Goal: Information Seeking & Learning: Learn about a topic

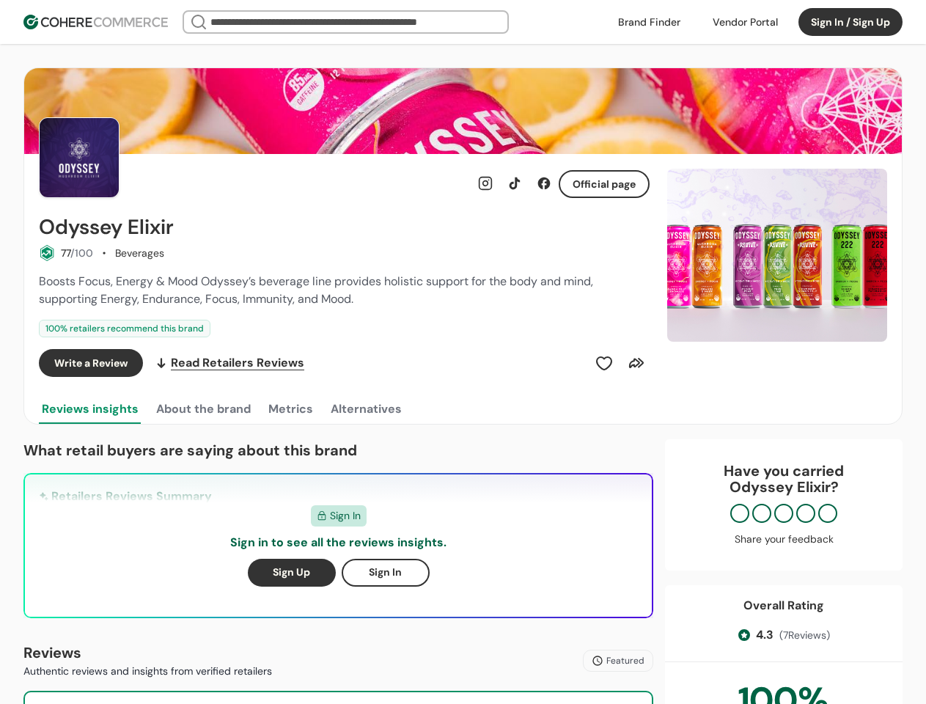
click at [463, 352] on div "Write a Review Read Retailers Reviews" at bounding box center [344, 363] width 611 height 28
click at [745, 22] on div at bounding box center [745, 22] width 83 height 22
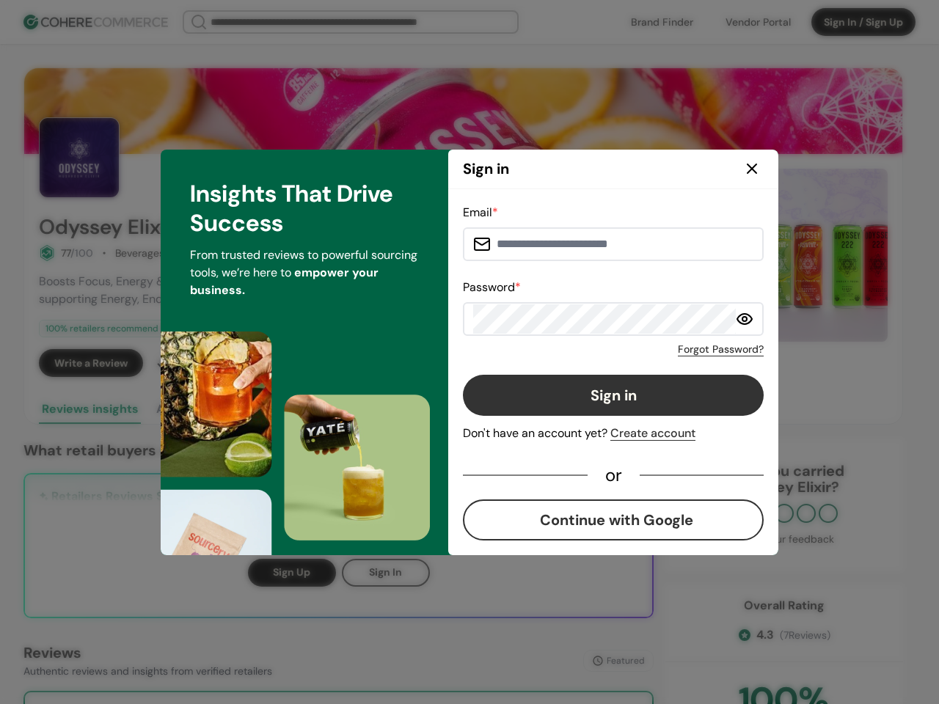
click at [604, 363] on div "Email * Password * Forgot Password? Sign in Don't have an account yet? Create a…" at bounding box center [613, 372] width 301 height 337
click at [637, 363] on div "Email * Password * Forgot Password? Sign in Don't have an account yet? Create a…" at bounding box center [613, 372] width 301 height 337
click at [202, 409] on div "Insights That Drive Success From trusted reviews to powerful sourcing tools, we…" at bounding box center [304, 353] width 287 height 406
click at [290, 409] on div "Insights That Drive Success From trusted reviews to powerful sourcing tools, we…" at bounding box center [304, 353] width 287 height 406
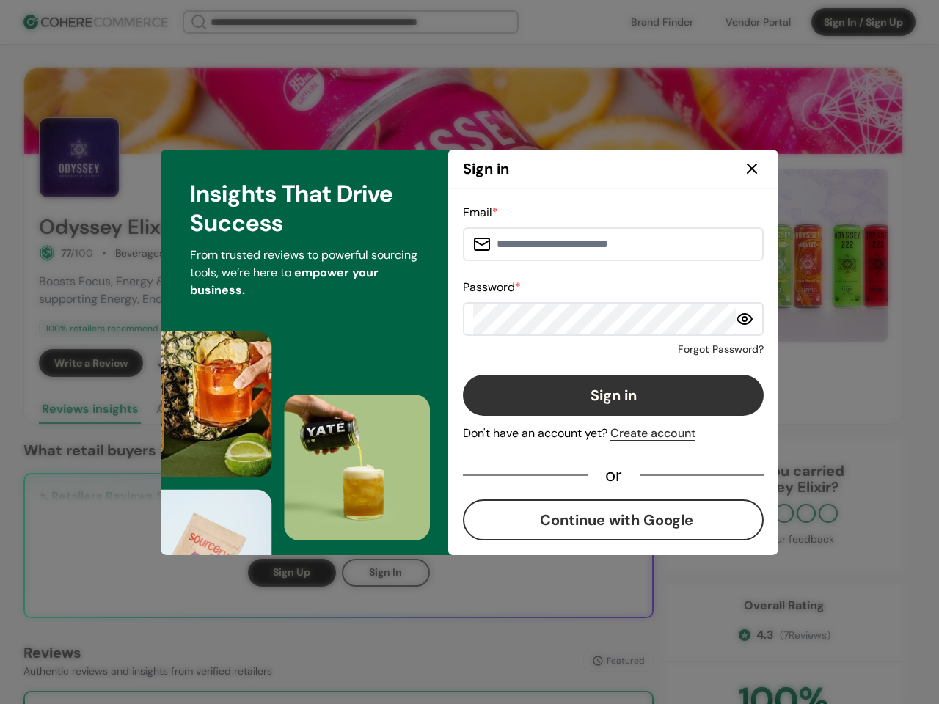
click at [365, 409] on div "Insights That Drive Success From trusted reviews to powerful sourcing tools, we…" at bounding box center [304, 353] width 287 height 406
